Goal: Book appointment/travel/reservation

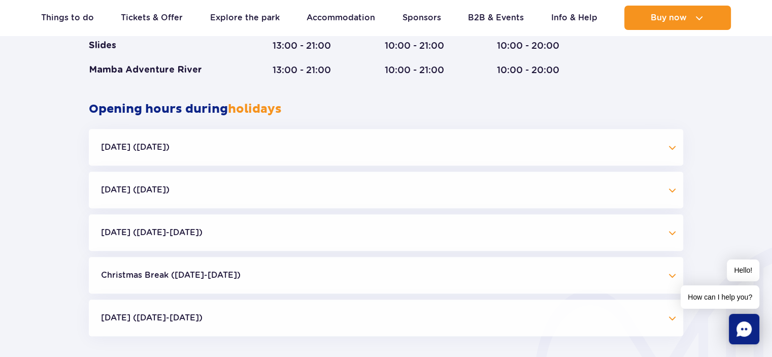
scroll to position [984, 0]
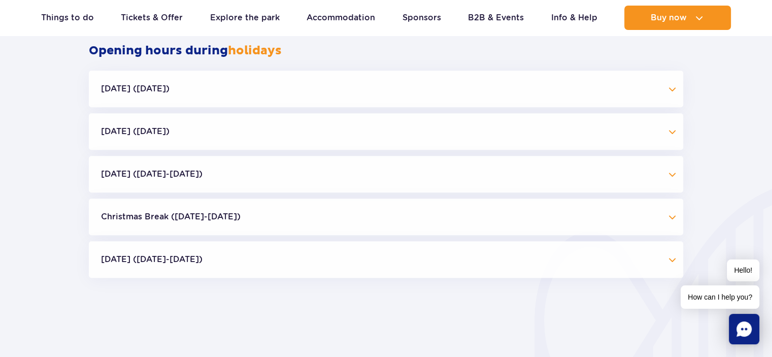
click at [190, 135] on button "All Saints' Day (01.11.25)" at bounding box center [386, 131] width 594 height 37
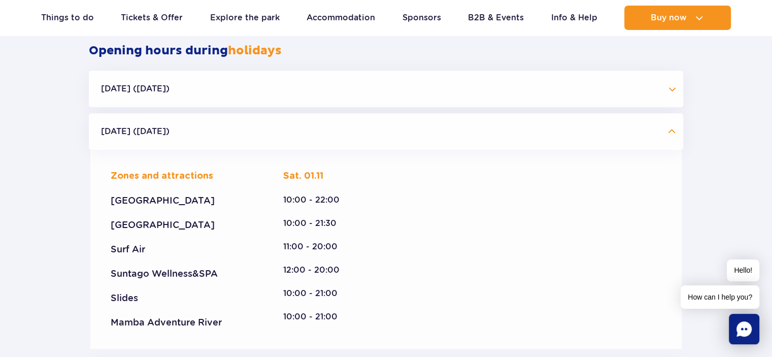
click at [190, 135] on button "All Saints' Day (01.11.25)" at bounding box center [386, 131] width 594 height 37
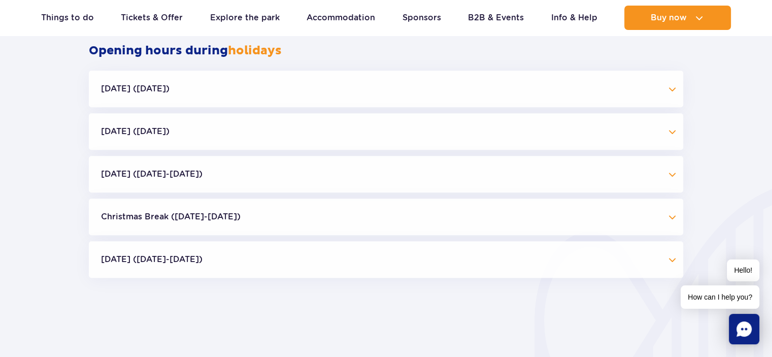
click at [205, 215] on button "Christmas Break (23.12-01.01.26)" at bounding box center [386, 216] width 594 height 37
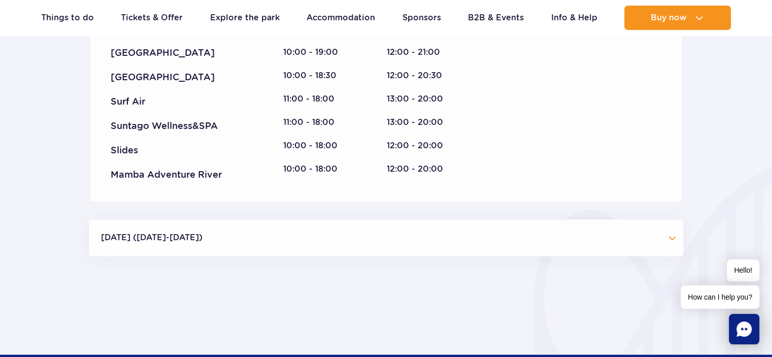
scroll to position [1644, 0]
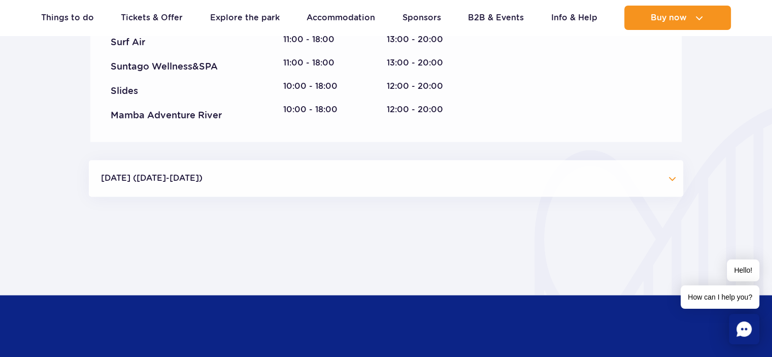
click at [435, 176] on button "Epiphany (Jan 5-6, 2026)" at bounding box center [386, 178] width 594 height 37
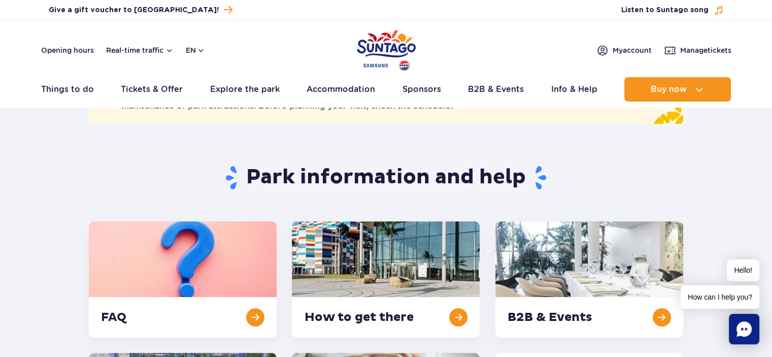
scroll to position [0, 0]
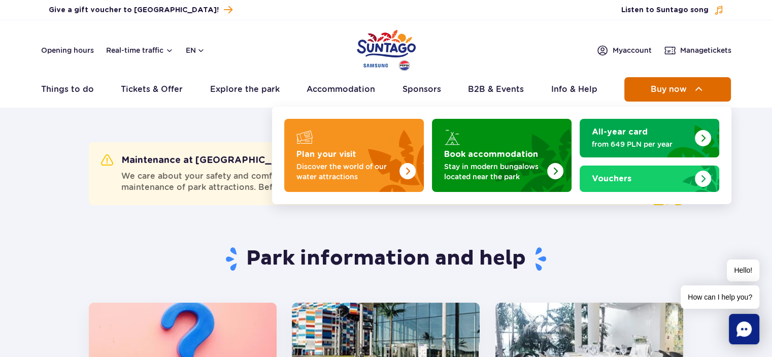
click at [697, 87] on img at bounding box center [699, 89] width 12 height 12
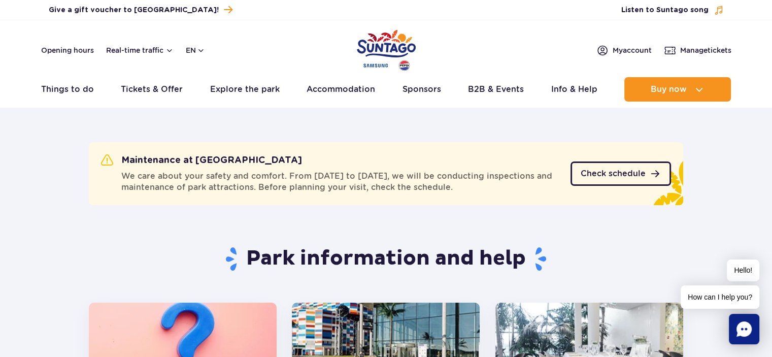
click at [631, 176] on span "Check schedule" at bounding box center [613, 174] width 65 height 8
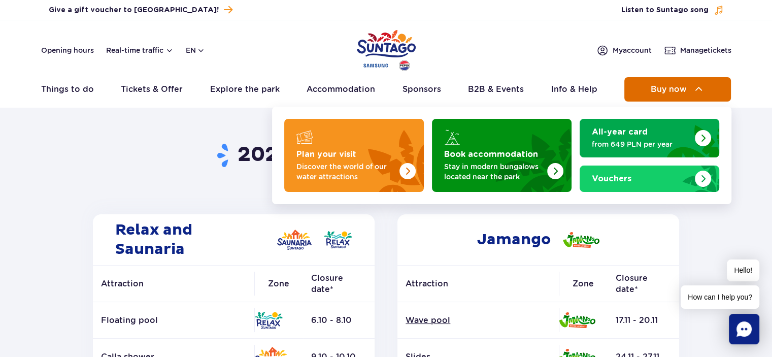
click at [685, 87] on span "Buy now" at bounding box center [669, 89] width 36 height 9
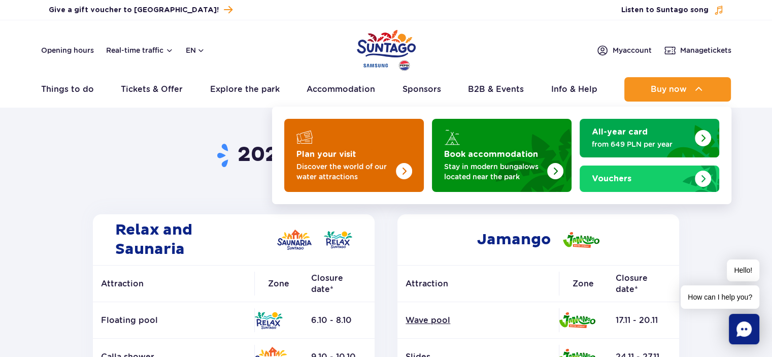
click at [408, 169] on img "Plan your visit" at bounding box center [404, 171] width 16 height 16
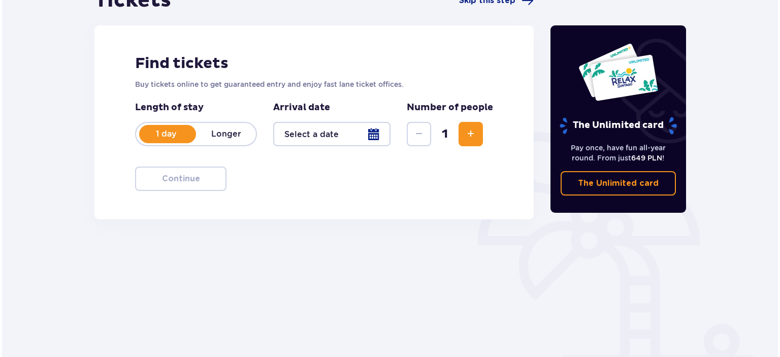
scroll to position [152, 0]
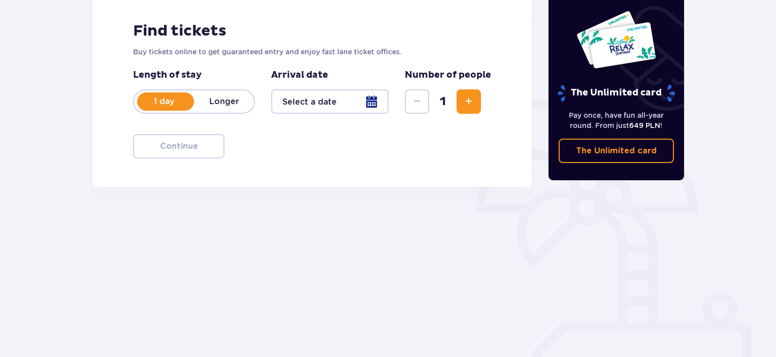
click at [372, 99] on div at bounding box center [329, 101] width 117 height 24
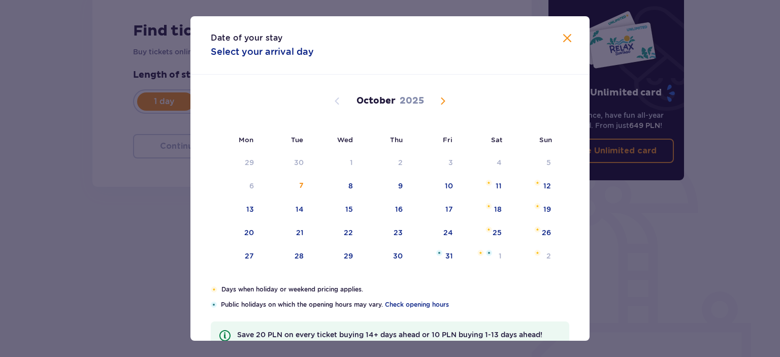
scroll to position [51, 0]
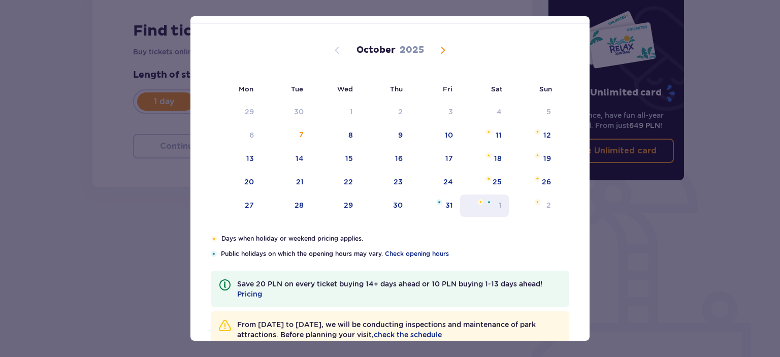
click at [493, 208] on div "1" at bounding box center [484, 205] width 49 height 22
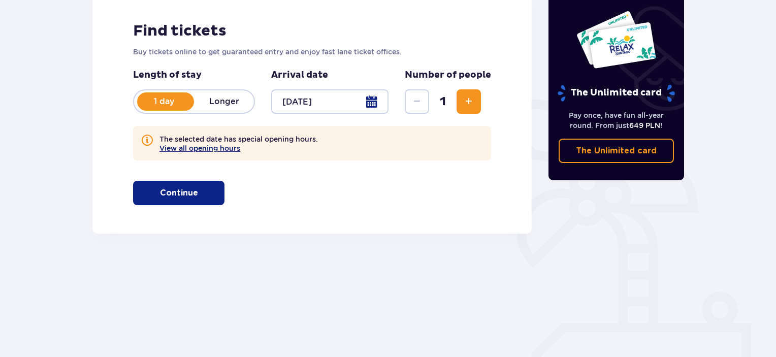
click at [220, 152] on button "View all opening hours" at bounding box center [199, 148] width 81 height 8
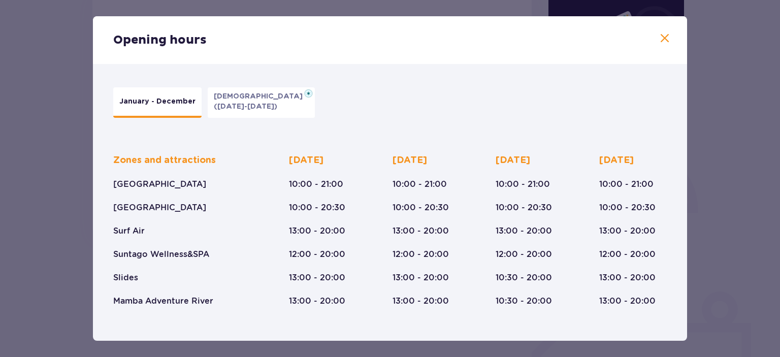
click at [658, 38] on span at bounding box center [664, 38] width 12 height 12
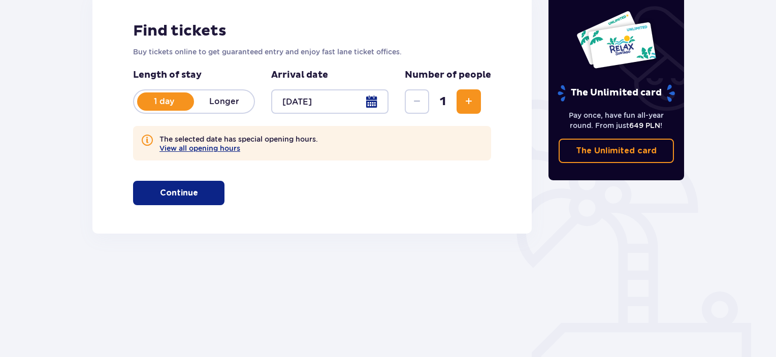
click at [344, 94] on div at bounding box center [329, 101] width 117 height 24
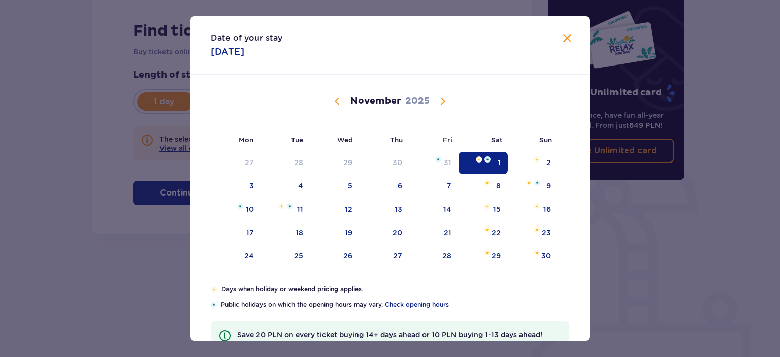
click at [443, 102] on span "Next month" at bounding box center [443, 101] width 12 height 12
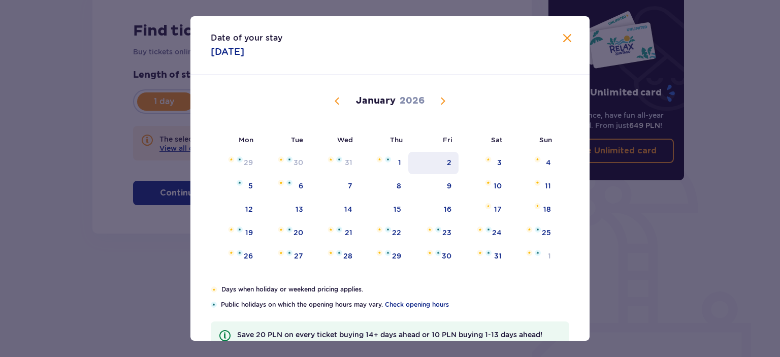
click at [451, 162] on div "2" at bounding box center [449, 162] width 5 height 10
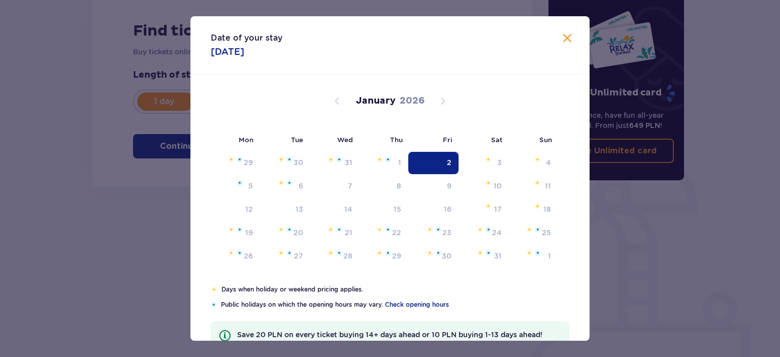
type input "02.01.26"
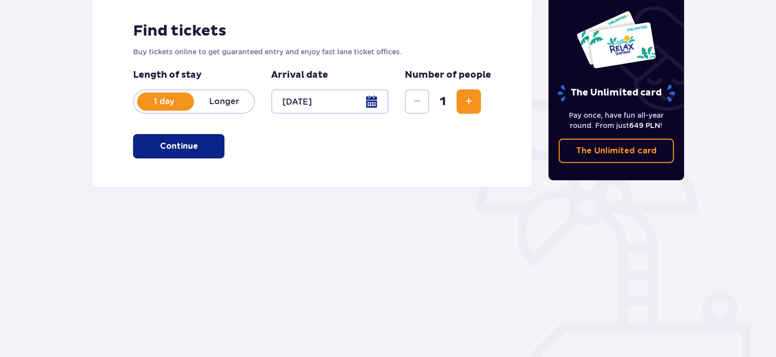
click at [471, 106] on span "Increase" at bounding box center [468, 101] width 12 height 12
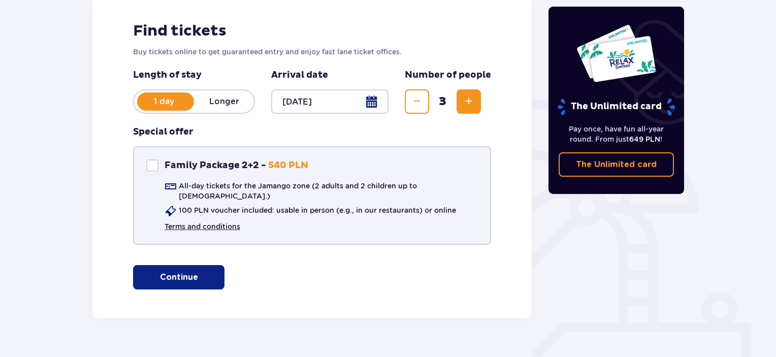
click at [221, 221] on link "Terms and conditions" at bounding box center [202, 226] width 76 height 10
click at [202, 274] on span "button" at bounding box center [200, 277] width 12 height 12
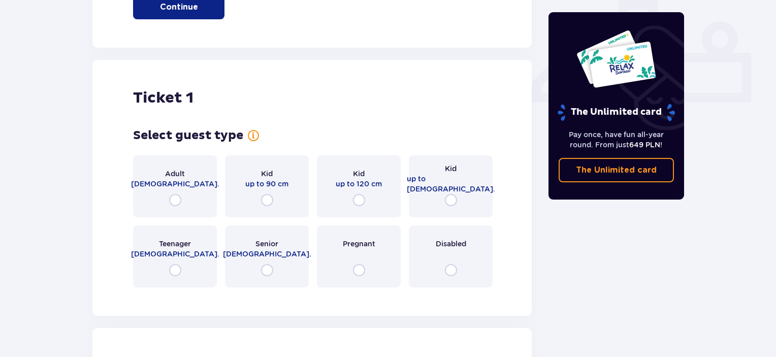
scroll to position [461, 0]
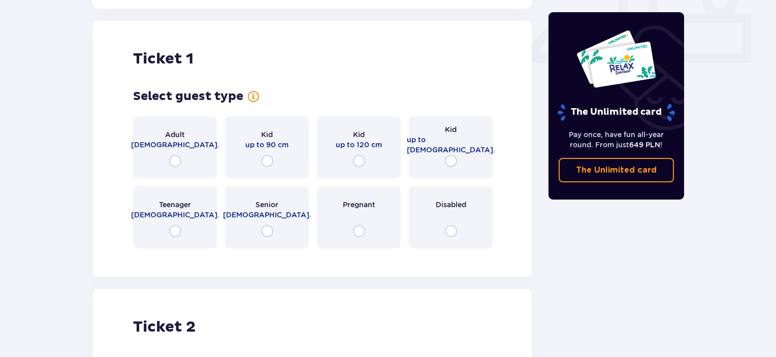
click at [176, 155] on input "radio" at bounding box center [175, 161] width 12 height 12
radio input "true"
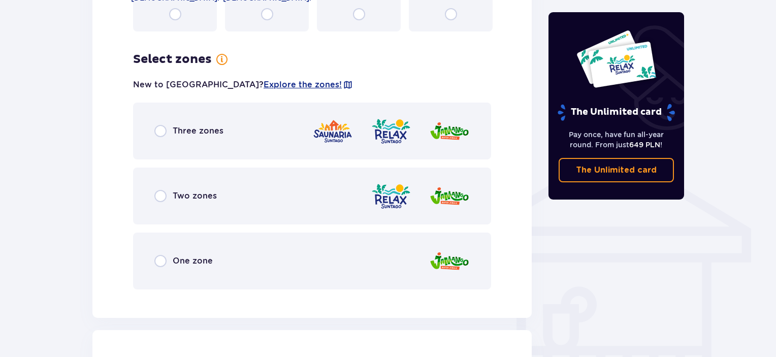
scroll to position [709, 0]
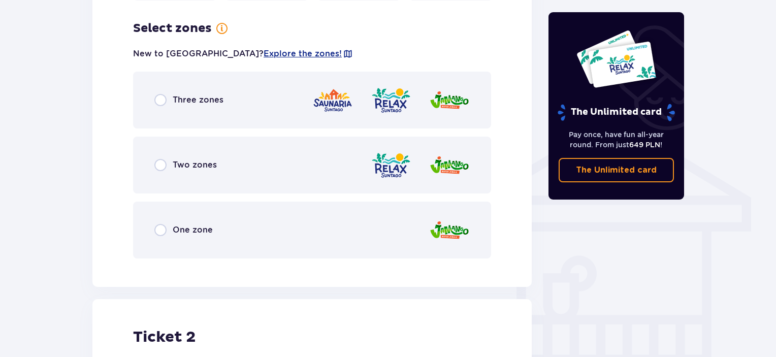
click at [158, 224] on input "radio" at bounding box center [160, 230] width 12 height 12
radio input "true"
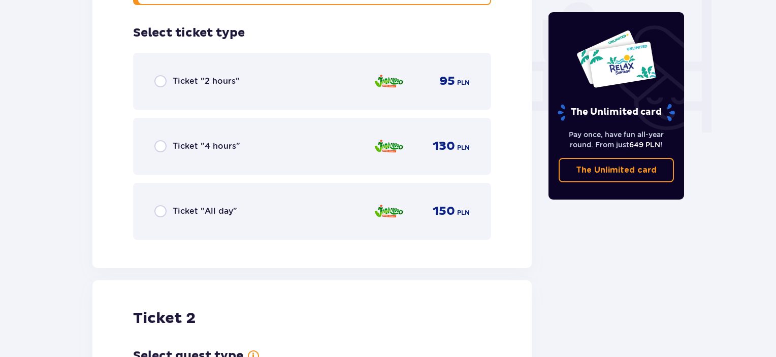
scroll to position [967, 0]
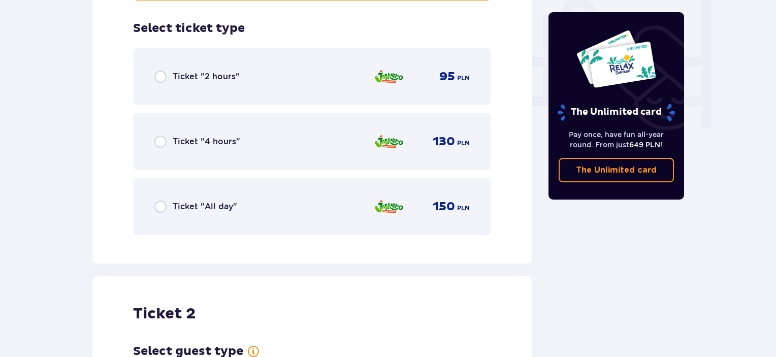
click at [160, 201] on input "radio" at bounding box center [160, 207] width 12 height 12
radio input "true"
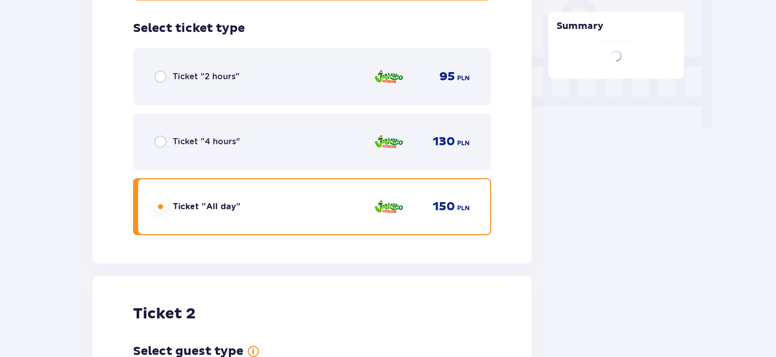
scroll to position [1222, 0]
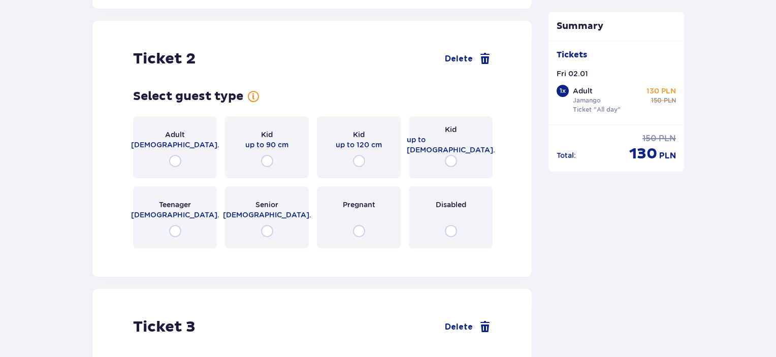
click at [173, 155] on input "radio" at bounding box center [175, 161] width 12 height 12
radio input "true"
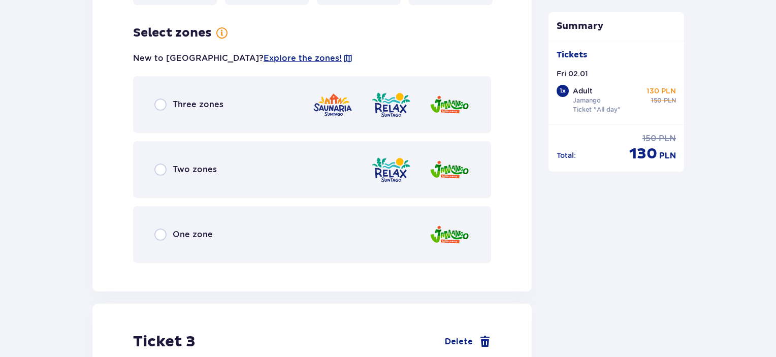
scroll to position [1470, 0]
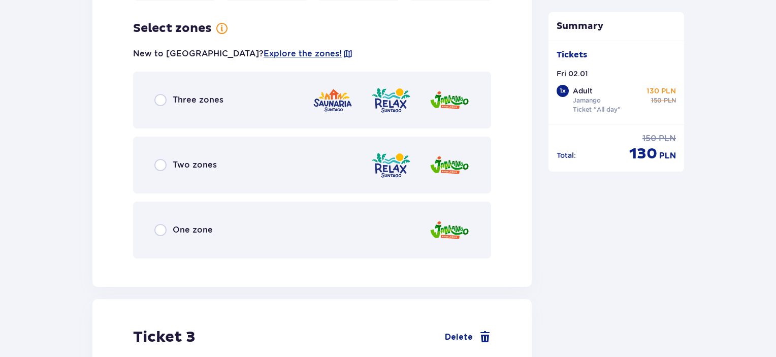
click at [160, 224] on input "radio" at bounding box center [160, 230] width 12 height 12
radio input "true"
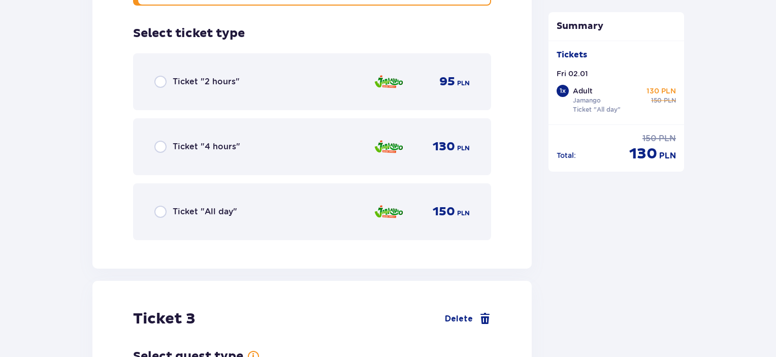
scroll to position [1727, 0]
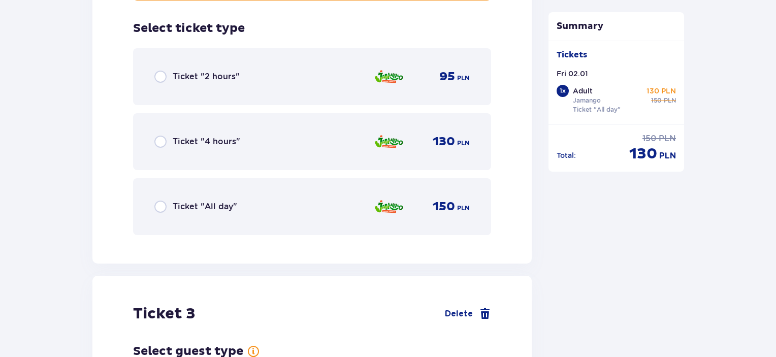
click at [161, 201] on input "radio" at bounding box center [160, 207] width 12 height 12
radio input "true"
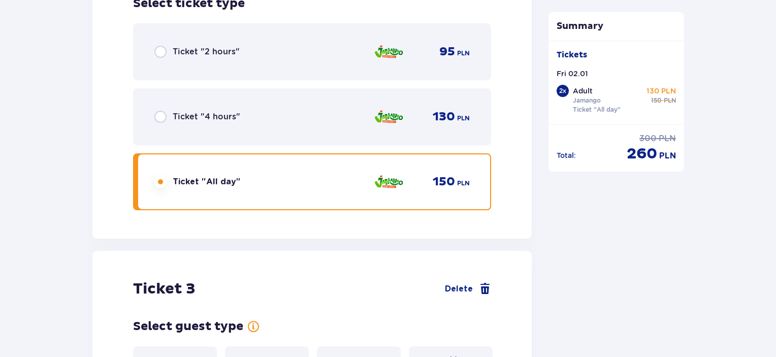
scroll to position [1982, 0]
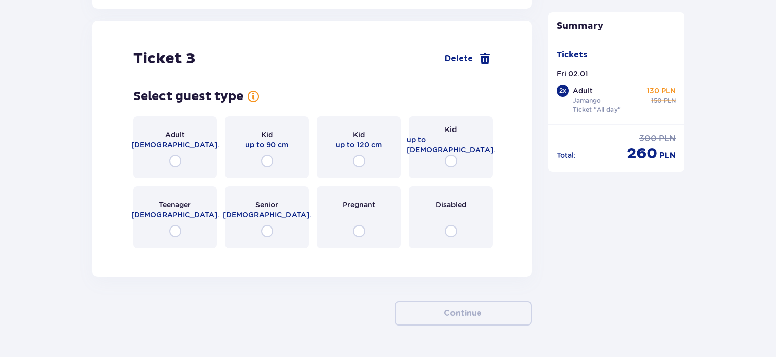
click at [451, 155] on input "radio" at bounding box center [451, 161] width 12 height 12
radio input "true"
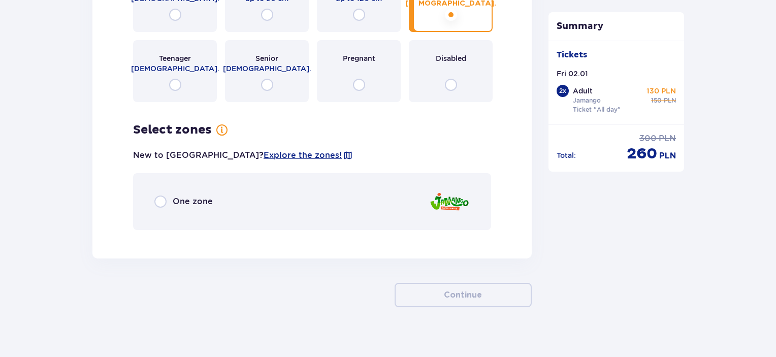
scroll to position [2131, 0]
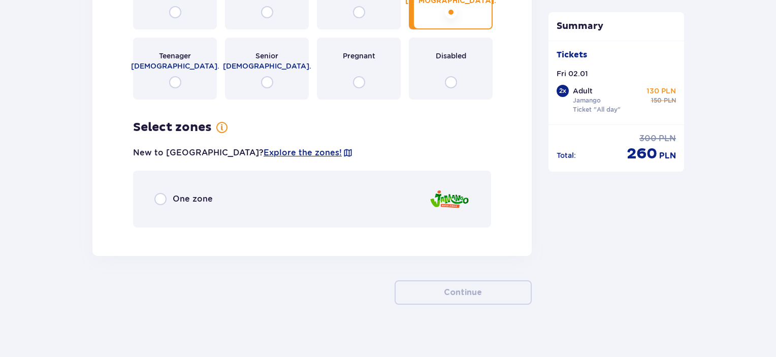
click at [155, 193] on input "radio" at bounding box center [160, 199] width 12 height 12
radio input "true"
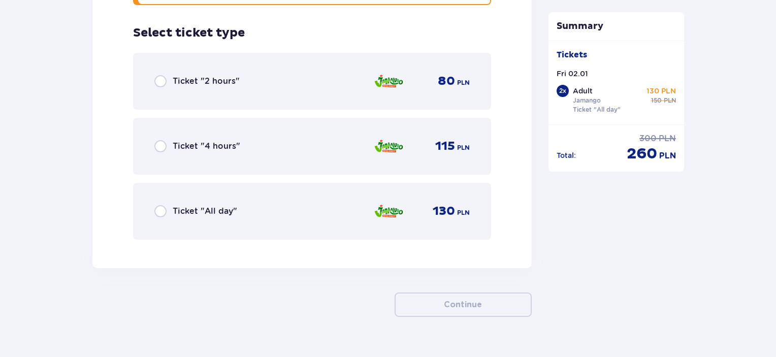
scroll to position [2358, 0]
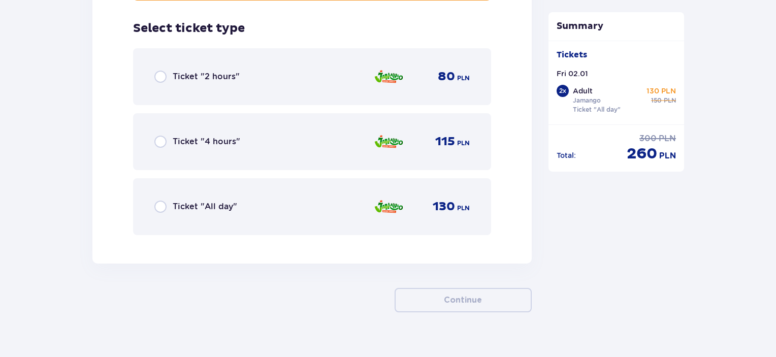
click at [158, 201] on input "radio" at bounding box center [160, 207] width 12 height 12
radio input "true"
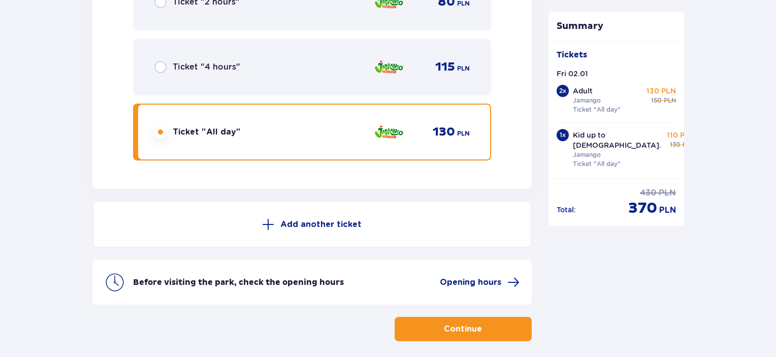
scroll to position [2469, 0]
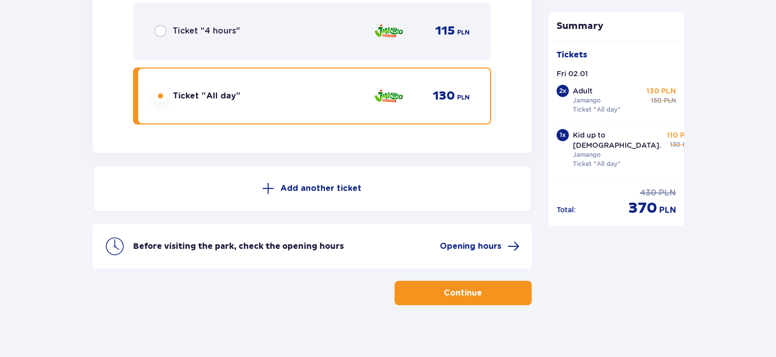
click at [479, 288] on span "button" at bounding box center [484, 293] width 12 height 12
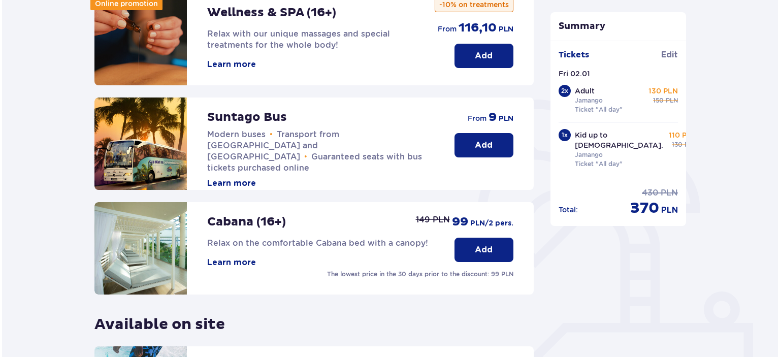
scroll to position [203, 0]
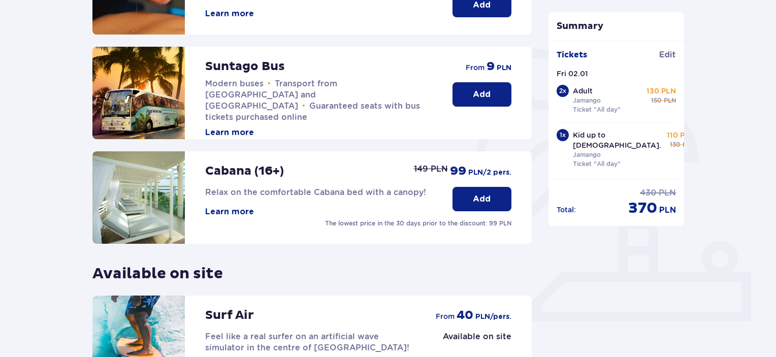
click at [217, 214] on button "Learn more" at bounding box center [229, 211] width 49 height 11
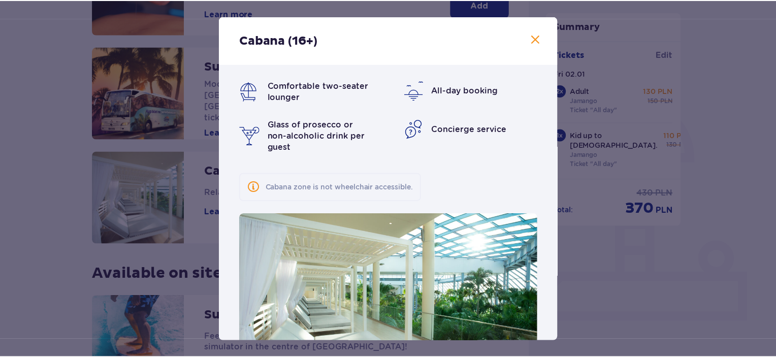
scroll to position [47, 0]
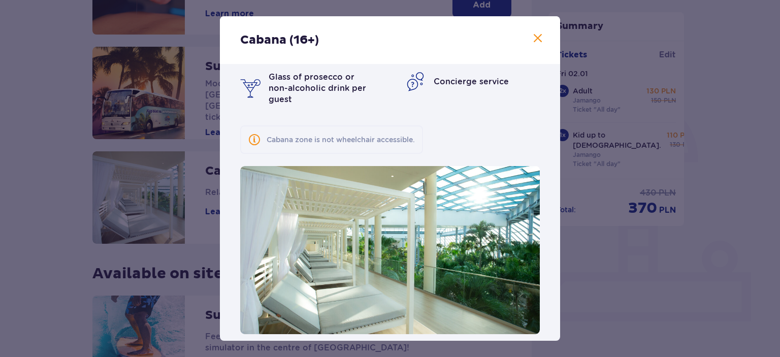
click at [533, 38] on span at bounding box center [537, 38] width 12 height 12
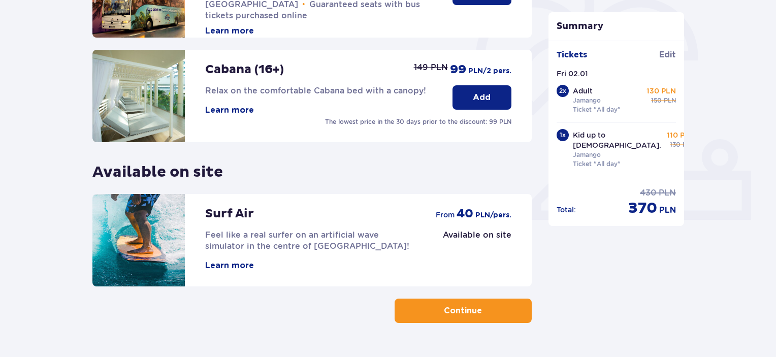
scroll to position [331, 0]
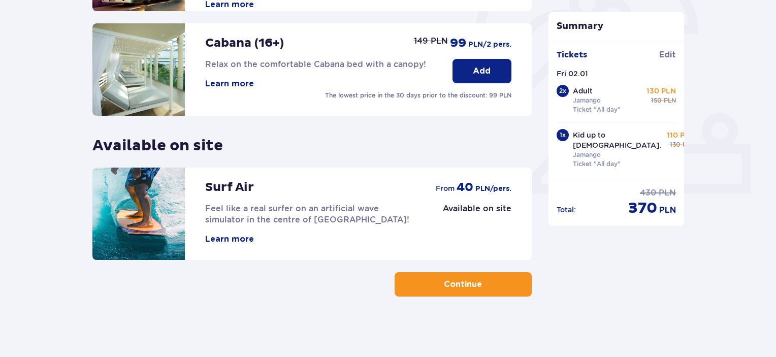
click at [510, 282] on button "Continue" at bounding box center [462, 284] width 137 height 24
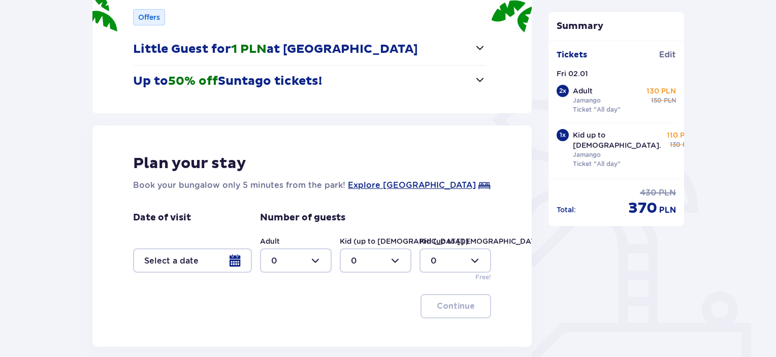
scroll to position [102, 0]
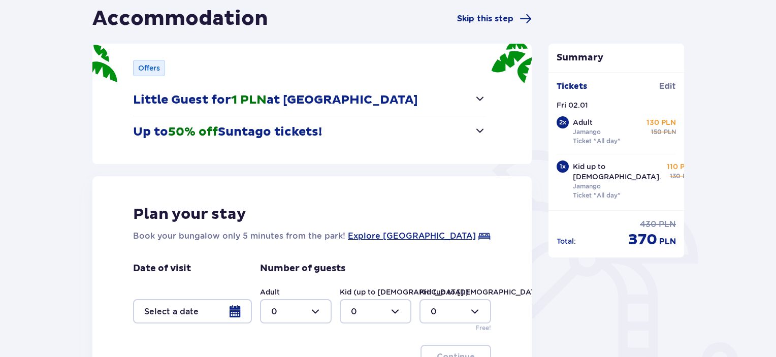
click at [475, 92] on span "button" at bounding box center [480, 98] width 12 height 12
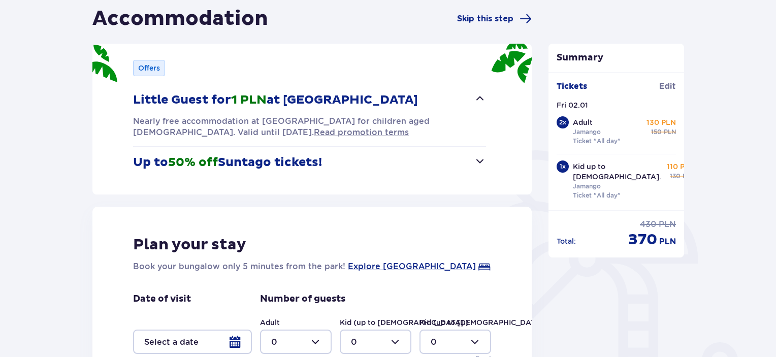
click at [475, 92] on span "button" at bounding box center [480, 98] width 12 height 12
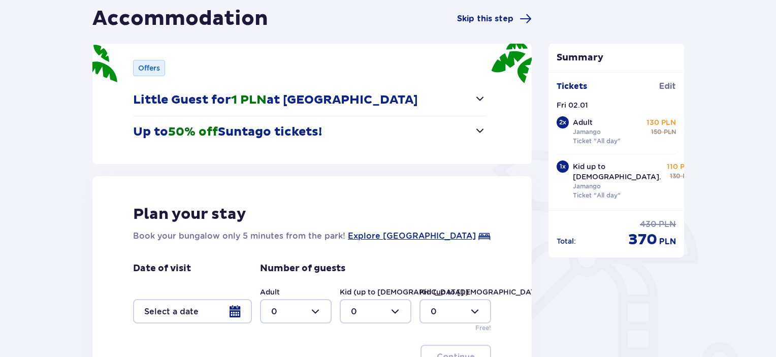
click at [453, 129] on button "Up to 50% off Suntago tickets!" at bounding box center [309, 131] width 353 height 31
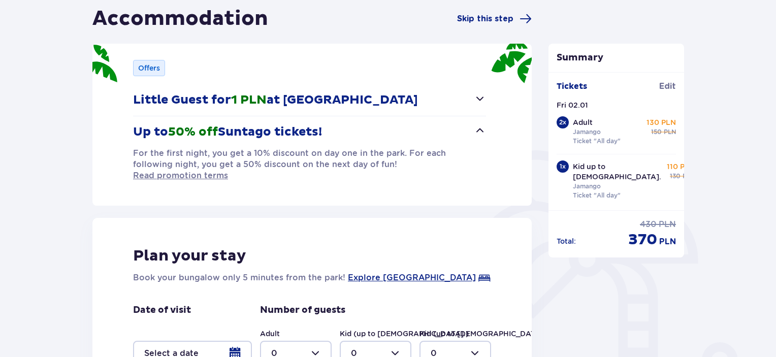
click at [453, 129] on button "Up to 50% off Suntago tickets!" at bounding box center [309, 131] width 353 height 31
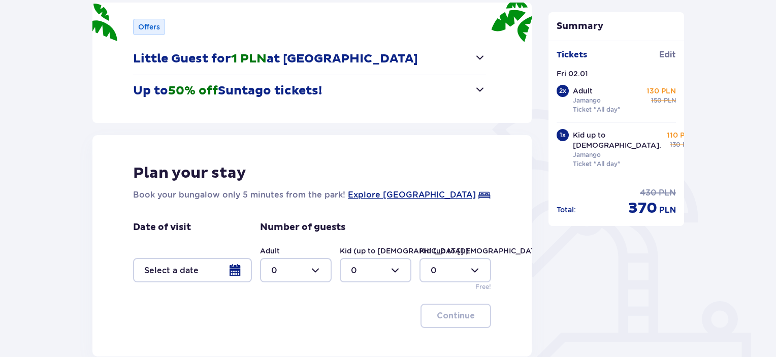
scroll to position [203, 0]
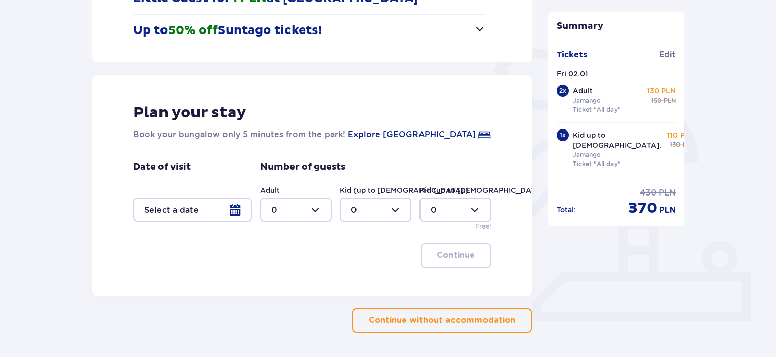
click at [241, 211] on div at bounding box center [192, 209] width 119 height 24
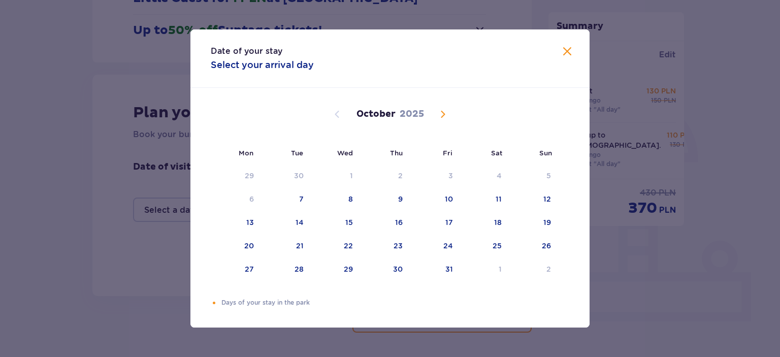
click at [448, 110] on span "Next month" at bounding box center [443, 114] width 12 height 12
click at [446, 111] on span "Next month" at bounding box center [443, 114] width 12 height 12
click at [448, 177] on div "2" at bounding box center [449, 176] width 5 height 10
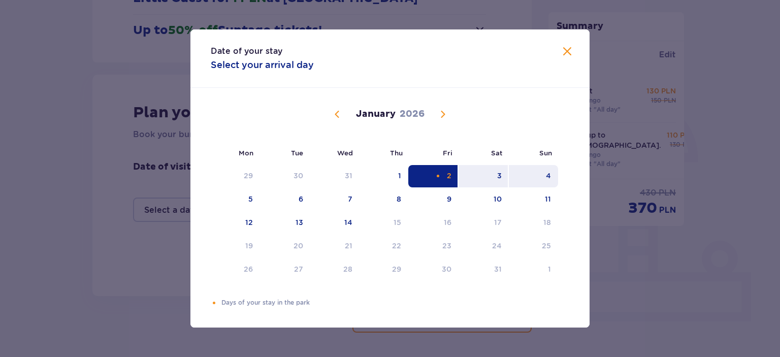
click at [548, 177] on div "4" at bounding box center [548, 176] width 5 height 10
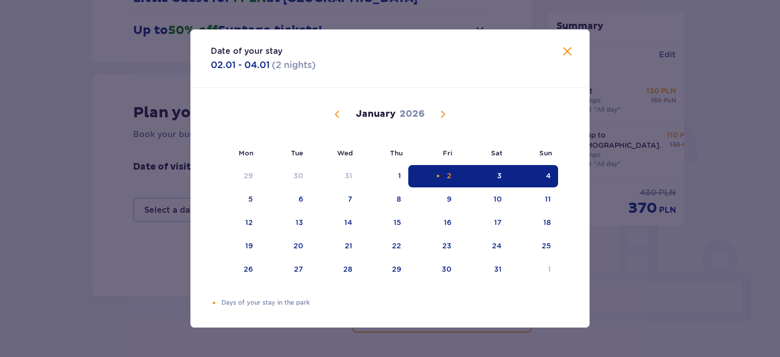
type input "02.01.26 - 04.01.26"
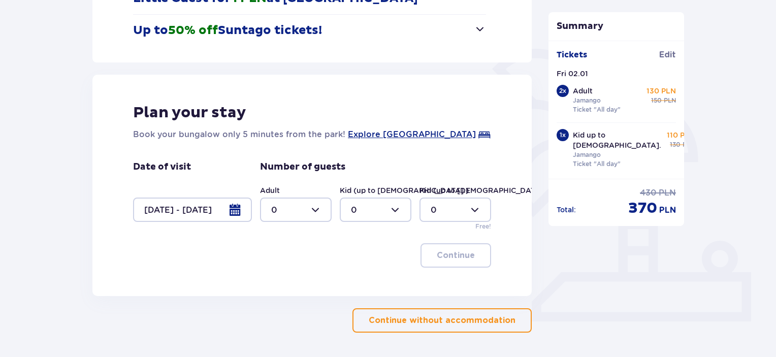
click at [319, 205] on div at bounding box center [296, 209] width 72 height 24
click at [286, 278] on div "2" at bounding box center [295, 283] width 49 height 11
click at [322, 209] on div at bounding box center [296, 209] width 72 height 24
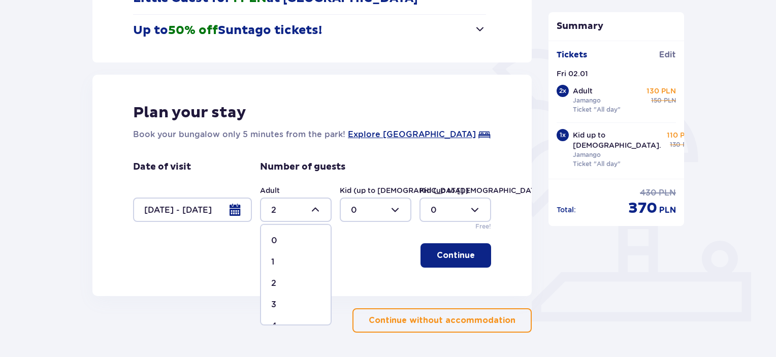
click at [282, 297] on span "3" at bounding box center [296, 304] width 70 height 21
type input "3"
click at [474, 253] on span "button" at bounding box center [477, 255] width 12 height 12
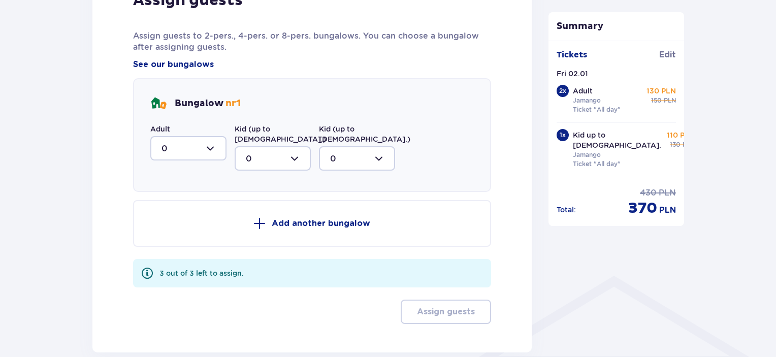
scroll to position [549, 0]
click at [213, 143] on div at bounding box center [188, 148] width 76 height 24
click at [170, 239] on div "3" at bounding box center [188, 242] width 54 height 11
type input "3"
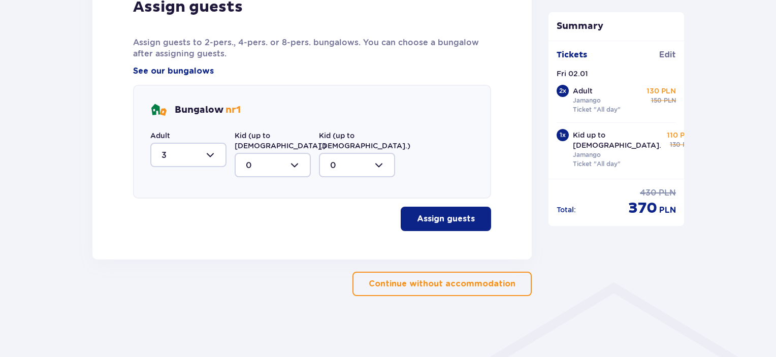
scroll to position [531, 0]
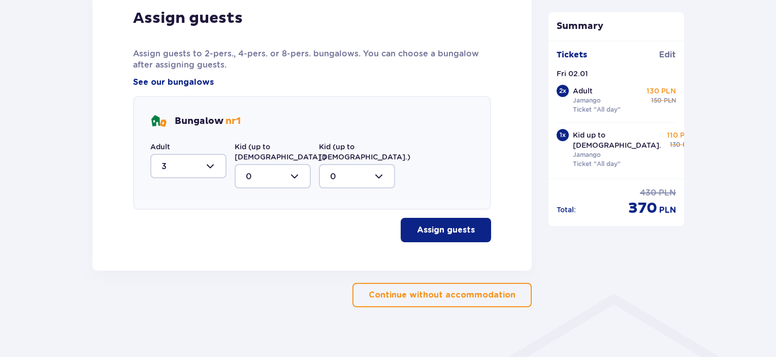
click at [449, 224] on p "Assign guests" at bounding box center [446, 229] width 58 height 11
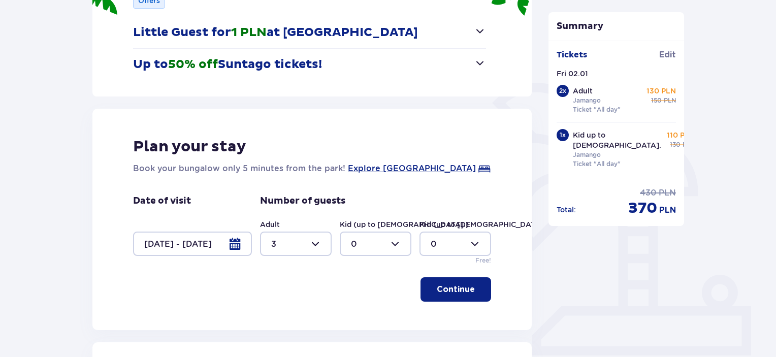
scroll to position [0, 0]
